Goal: Task Accomplishment & Management: Complete application form

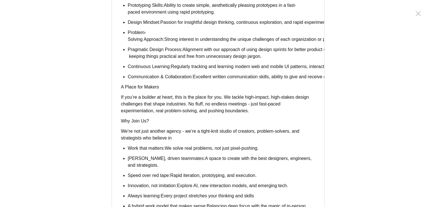
scroll to position [477, 0]
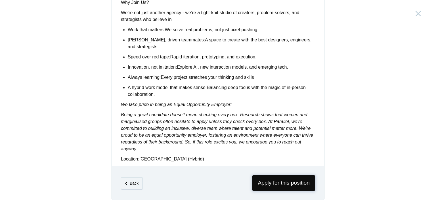
click at [285, 184] on span "Apply for this position" at bounding box center [283, 183] width 63 height 16
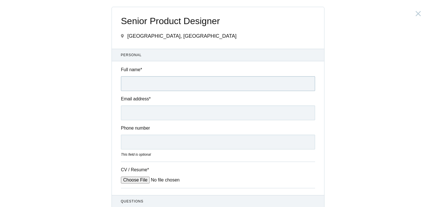
click at [162, 85] on input "Full name *" at bounding box center [218, 83] width 194 height 15
type input "[PERSON_NAME]"
click at [133, 115] on input "Email address *" at bounding box center [218, 113] width 194 height 15
type input "[EMAIL_ADDRESS][DOMAIN_NAME]"
click at [144, 141] on input "Phone number" at bounding box center [218, 142] width 194 height 15
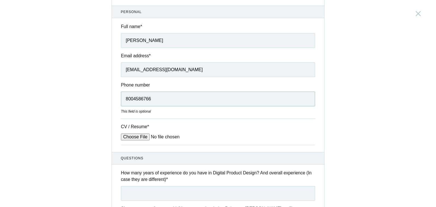
scroll to position [43, 0]
type input "8004586766"
click at [141, 135] on input "CV / Resume *" at bounding box center [164, 137] width 86 height 7
type input "C:\fakepath\[PERSON_NAME].pdf"
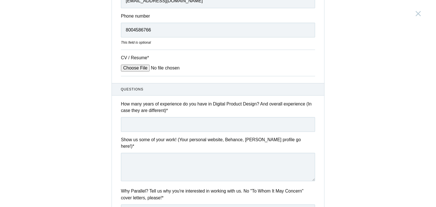
scroll to position [114, 0]
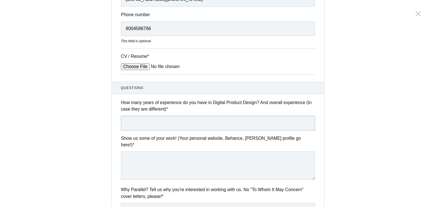
click at [185, 125] on input "text" at bounding box center [218, 123] width 194 height 15
type input "5"
click at [139, 156] on textarea at bounding box center [218, 166] width 194 height 28
paste textarea "[URL][DOMAIN_NAME]"
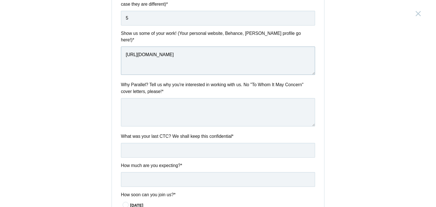
scroll to position [220, 0]
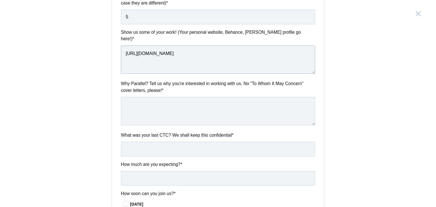
type textarea "[URL][DOMAIN_NAME]"
click at [143, 144] on input "text" at bounding box center [218, 149] width 194 height 15
type input "14"
click at [157, 173] on input "text" at bounding box center [218, 178] width 194 height 15
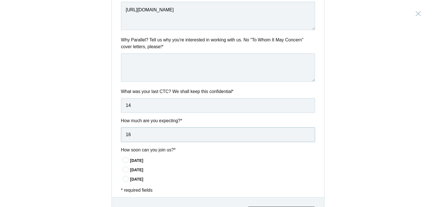
scroll to position [264, 0]
type input "16"
click at [122, 158] on icon at bounding box center [126, 160] width 11 height 4
click at [0, 0] on input"] "[DATE]" at bounding box center [0, 0] width 0 height 0
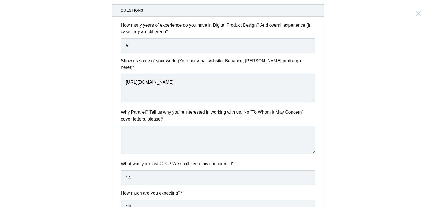
scroll to position [191, 0]
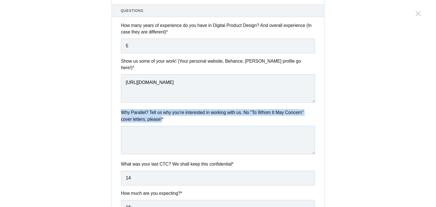
drag, startPoint x: 160, startPoint y: 112, endPoint x: 120, endPoint y: 103, distance: 41.0
click at [121, 109] on label "Why Parallel? Tell us why you're interested in working with us. No "To Whom It …" at bounding box center [218, 115] width 194 height 13
copy label "Why Parallel? Tell us why you're interested in working with us. No "To Whom It …"
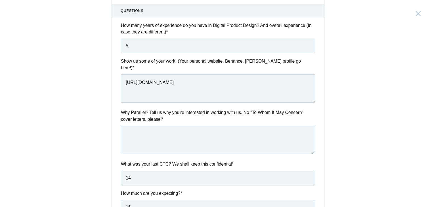
click at [137, 133] on textarea at bounding box center [218, 140] width 194 height 28
paste textarea "I admire Parallel’s focus on human-centered, purposeful design. As a Product De…"
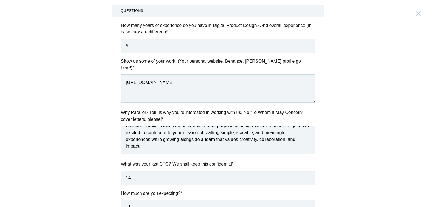
scroll to position [288, 0]
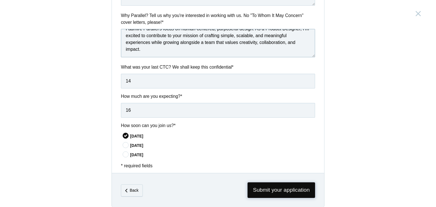
type textarea "I admire Parallel’s focus on human-centered, purposeful design. As a Product De…"
click at [274, 183] on span "Submit your application" at bounding box center [282, 191] width 68 height 16
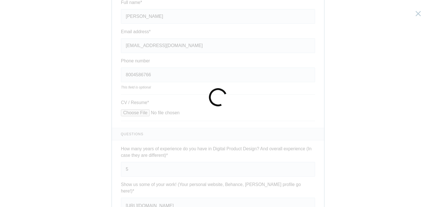
scroll to position [0, 0]
